Goal: Navigation & Orientation: Find specific page/section

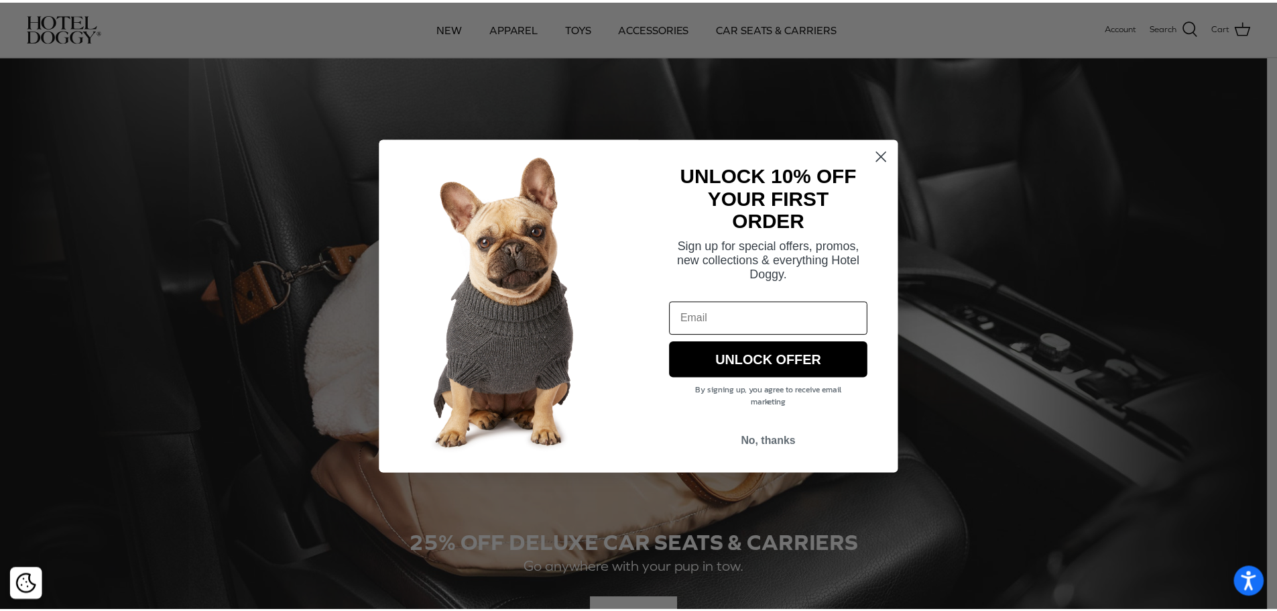
scroll to position [939, 0]
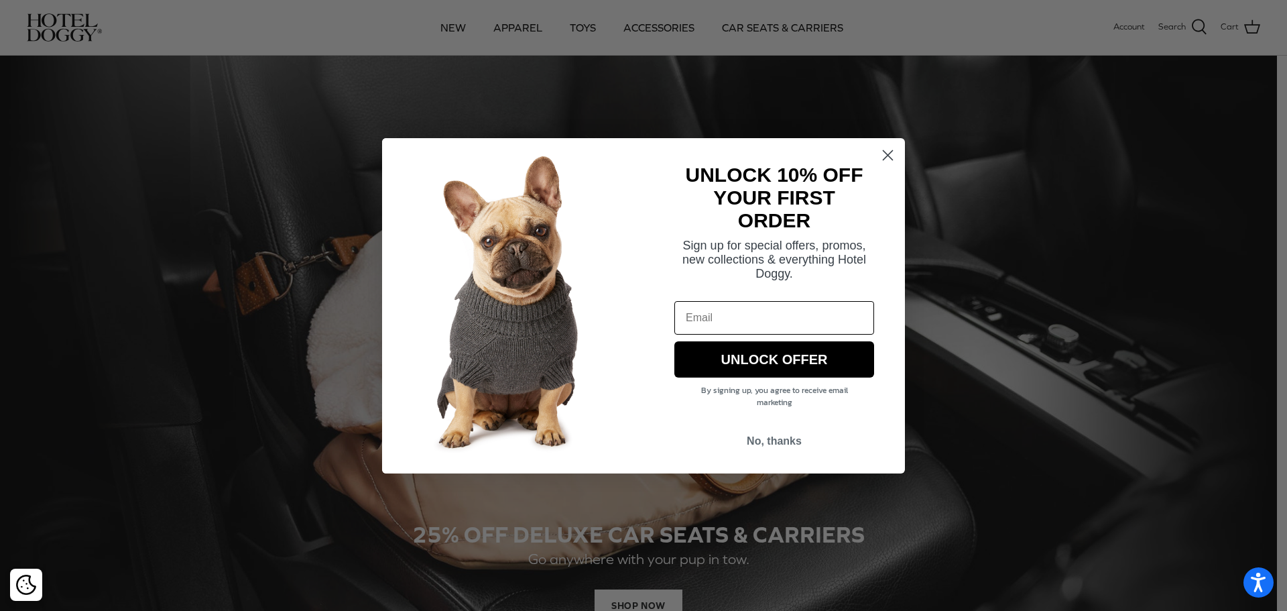
click at [887, 157] on circle "Close dialog" at bounding box center [888, 154] width 22 height 22
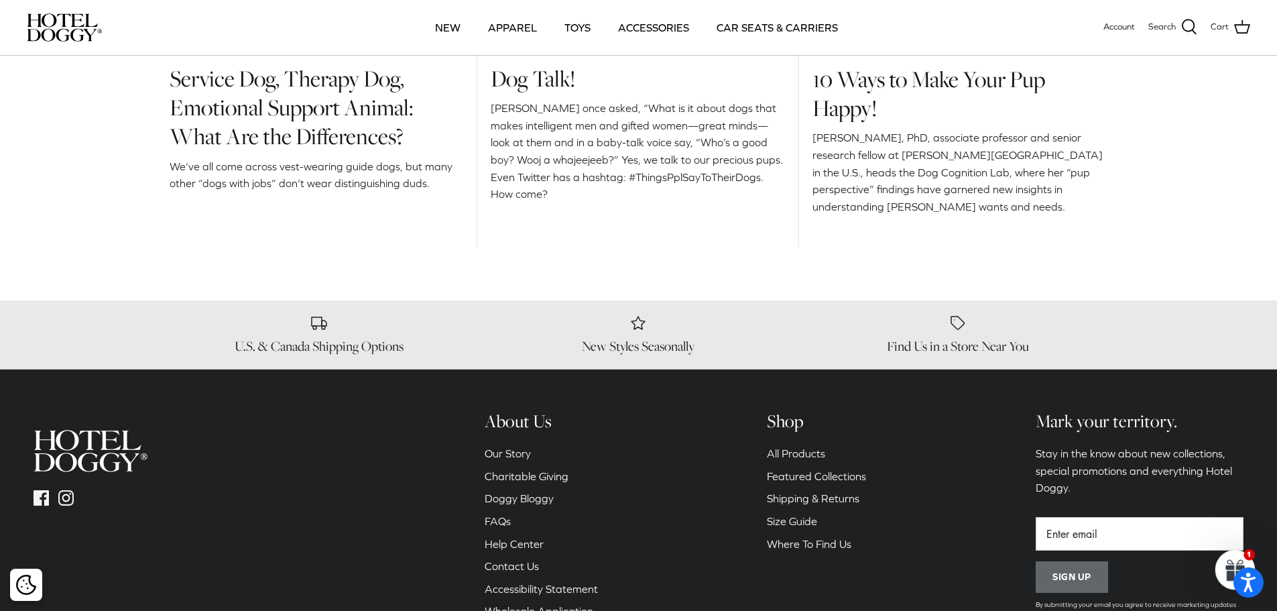
scroll to position [2145, 0]
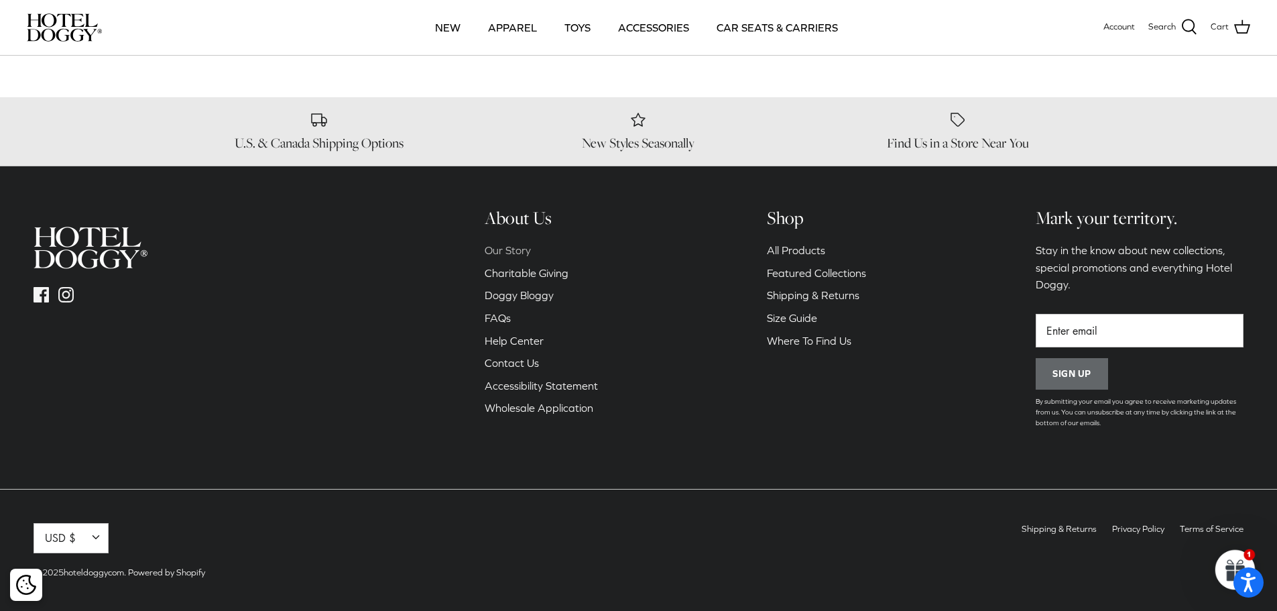
click at [524, 250] on link "Our Story" at bounding box center [508, 250] width 46 height 12
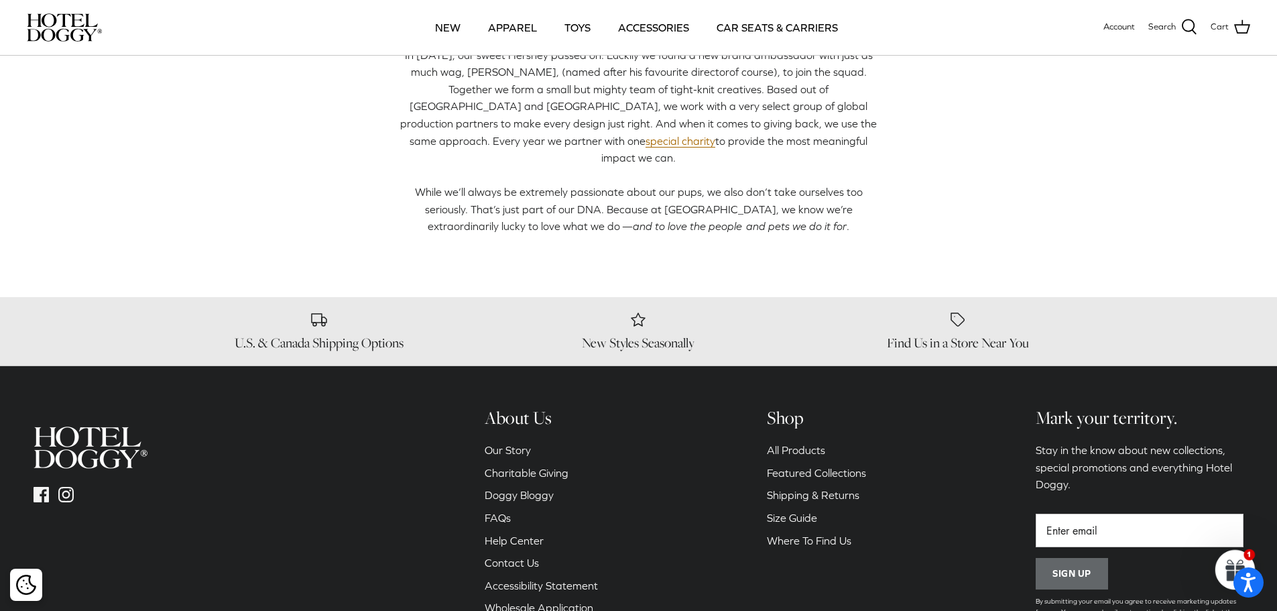
scroll to position [536, 0]
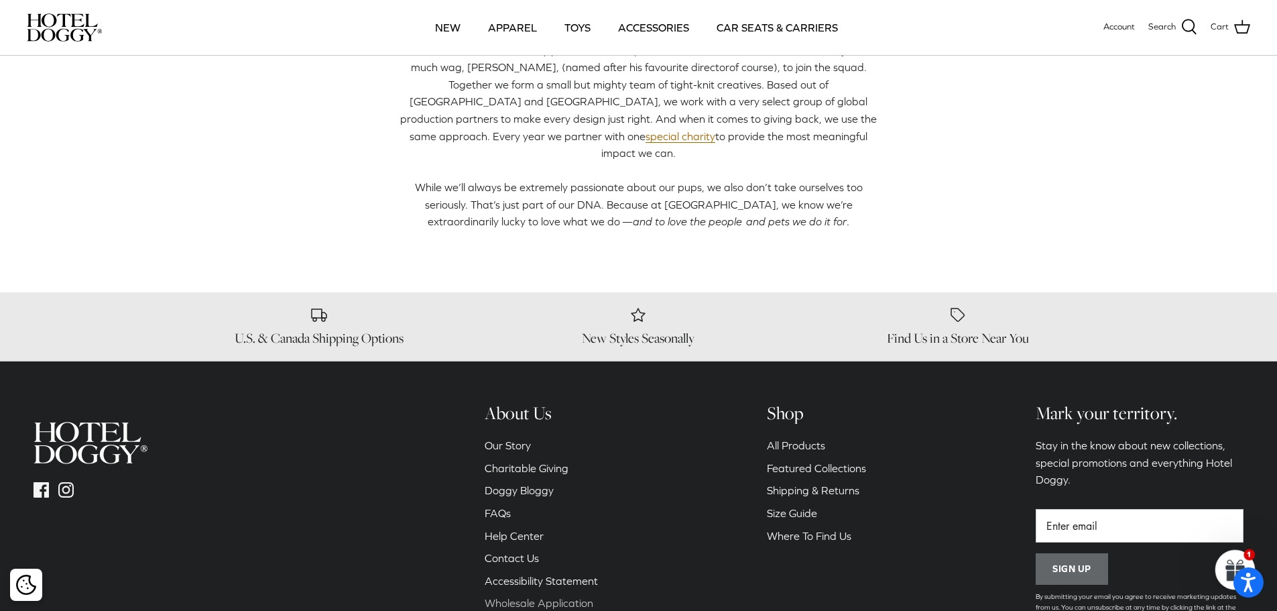
click at [532, 597] on link "Wholesale Application" at bounding box center [539, 603] width 109 height 12
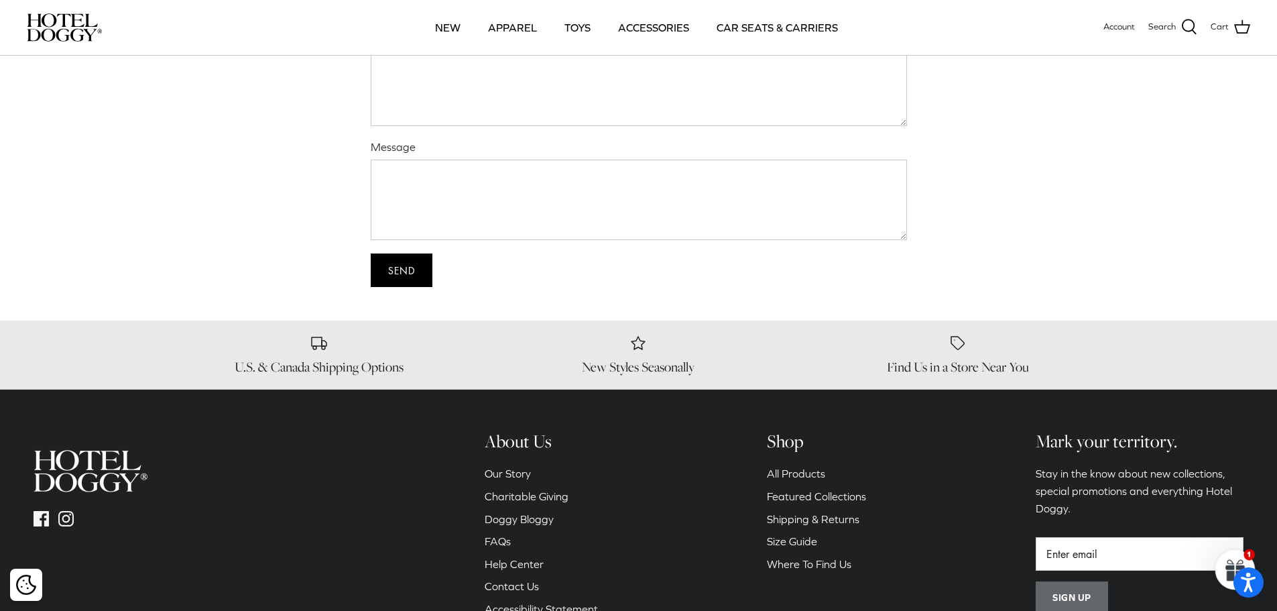
scroll to position [870, 0]
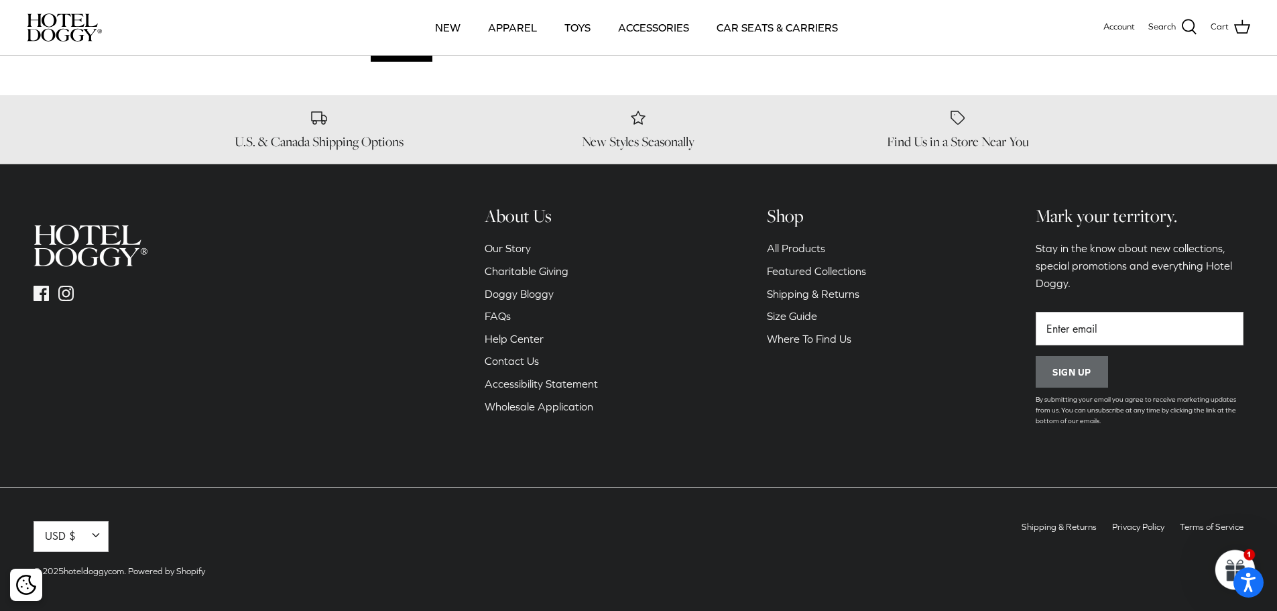
click at [516, 241] on li "Our Story" at bounding box center [541, 248] width 113 height 17
click at [513, 256] on li "Our Story" at bounding box center [541, 248] width 113 height 17
click at [514, 251] on link "Our Story" at bounding box center [508, 248] width 46 height 12
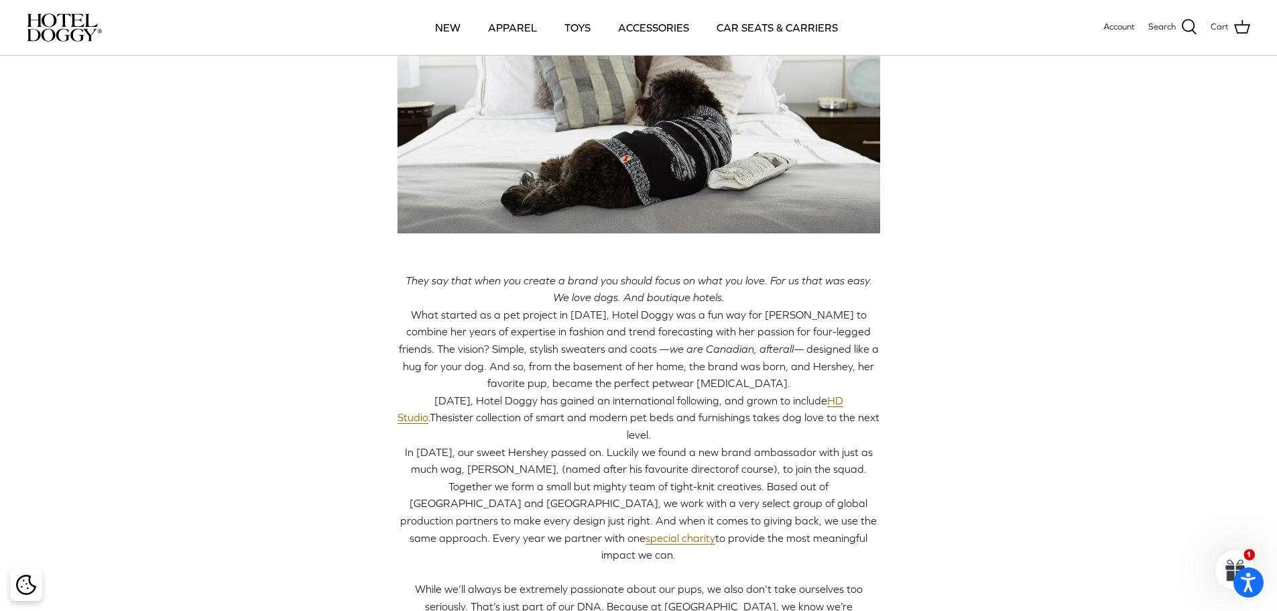
scroll to position [134, 0]
click at [1199, 340] on div "Our Story They say that when you create a brand you should focus on what you lo…" at bounding box center [638, 291] width 1277 height 738
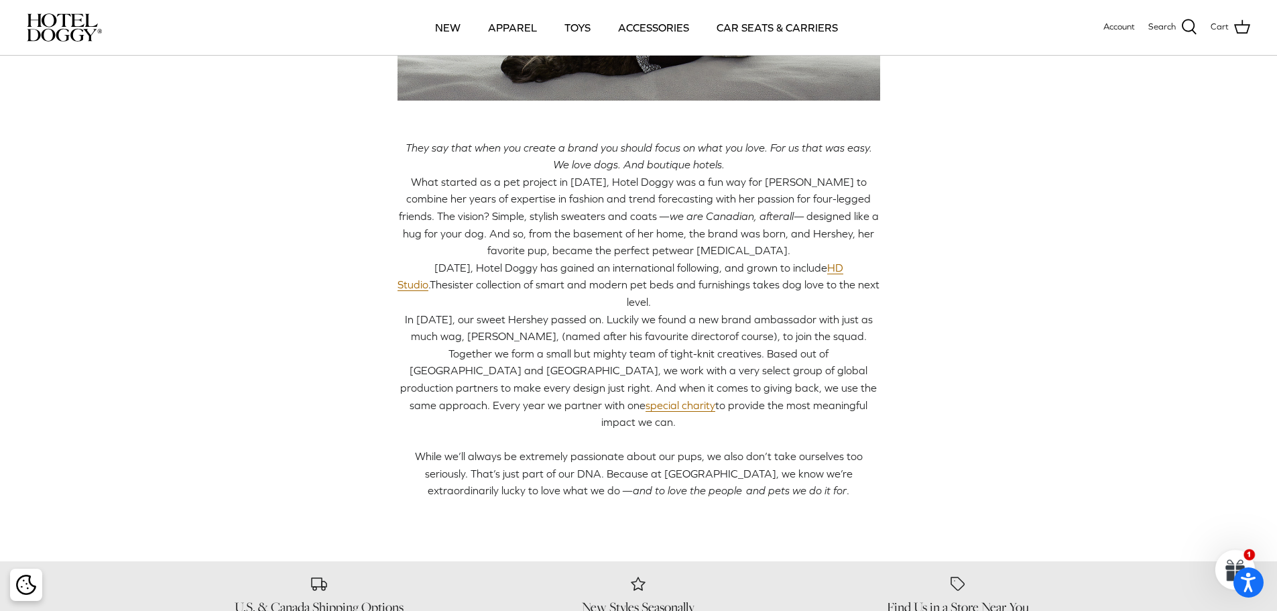
scroll to position [268, 0]
click at [799, 270] on link "HD Studio" at bounding box center [621, 276] width 446 height 30
